Goal: Use online tool/utility: Utilize a website feature to perform a specific function

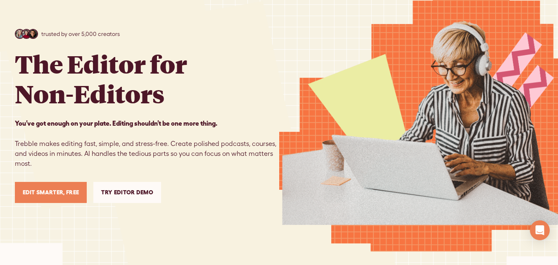
scroll to position [72, 0]
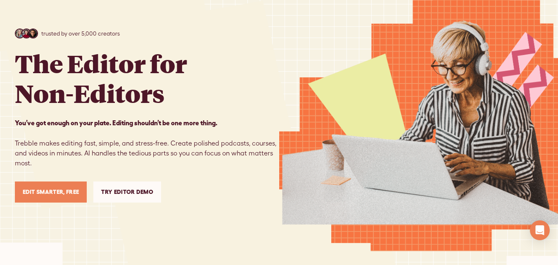
click at [111, 194] on link "Try Editor Demo" at bounding box center [127, 191] width 68 height 21
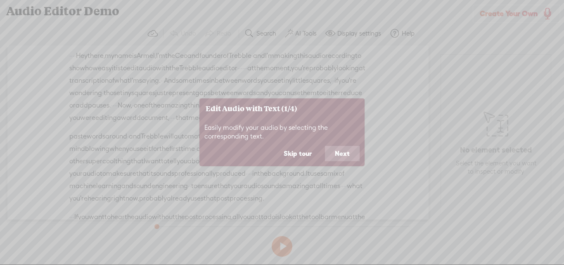
click at [350, 150] on button "Next" at bounding box center [342, 153] width 35 height 16
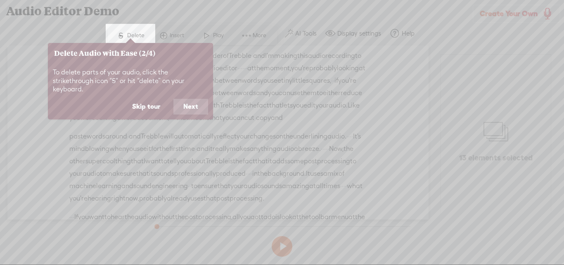
click at [290, 120] on icon at bounding box center [282, 132] width 564 height 265
